Goal: Navigation & Orientation: Find specific page/section

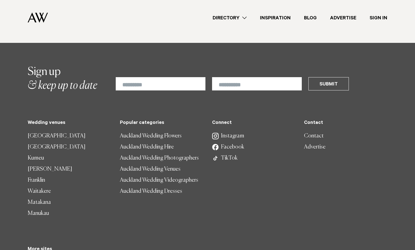
scroll to position [1461, 0]
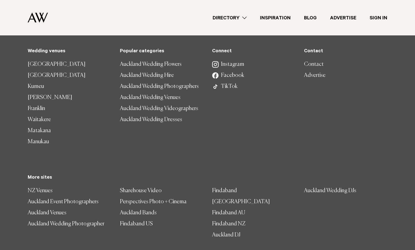
click at [219, 136] on div "Connect Instagram Facebook TikTok Contact Contact Advertise Wedding venues Auck…" at bounding box center [207, 159] width 368 height 220
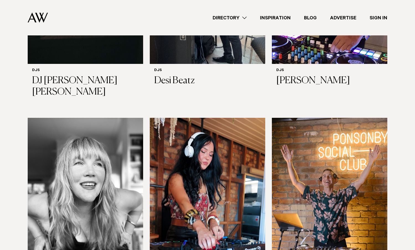
scroll to position [0, 0]
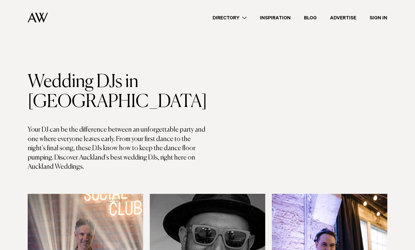
click at [246, 15] on link "Directory" at bounding box center [229, 17] width 47 height 7
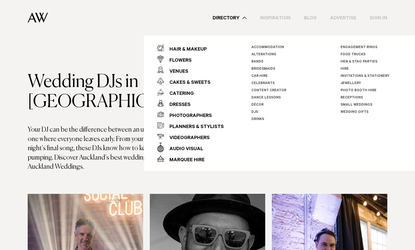
click at [380, 28] on div "Directory Hair & Makeup Flowers Venues Cakes & Sweets" at bounding box center [219, 17] width 335 height 35
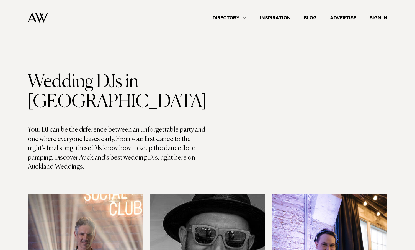
click at [378, 17] on link "Sign In" at bounding box center [378, 17] width 31 height 7
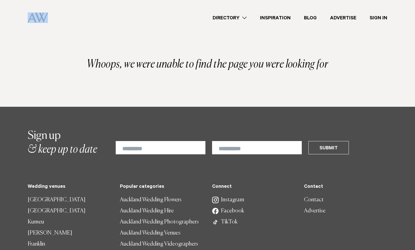
drag, startPoint x: 102, startPoint y: 1, endPoint x: 35, endPoint y: 16, distance: 68.4
click at [35, 16] on nav "Directory Hair & Makeup Flowers Venues" at bounding box center [208, 17] width 360 height 35
click at [35, 16] on img at bounding box center [38, 17] width 20 height 10
